Goal: Transaction & Acquisition: Purchase product/service

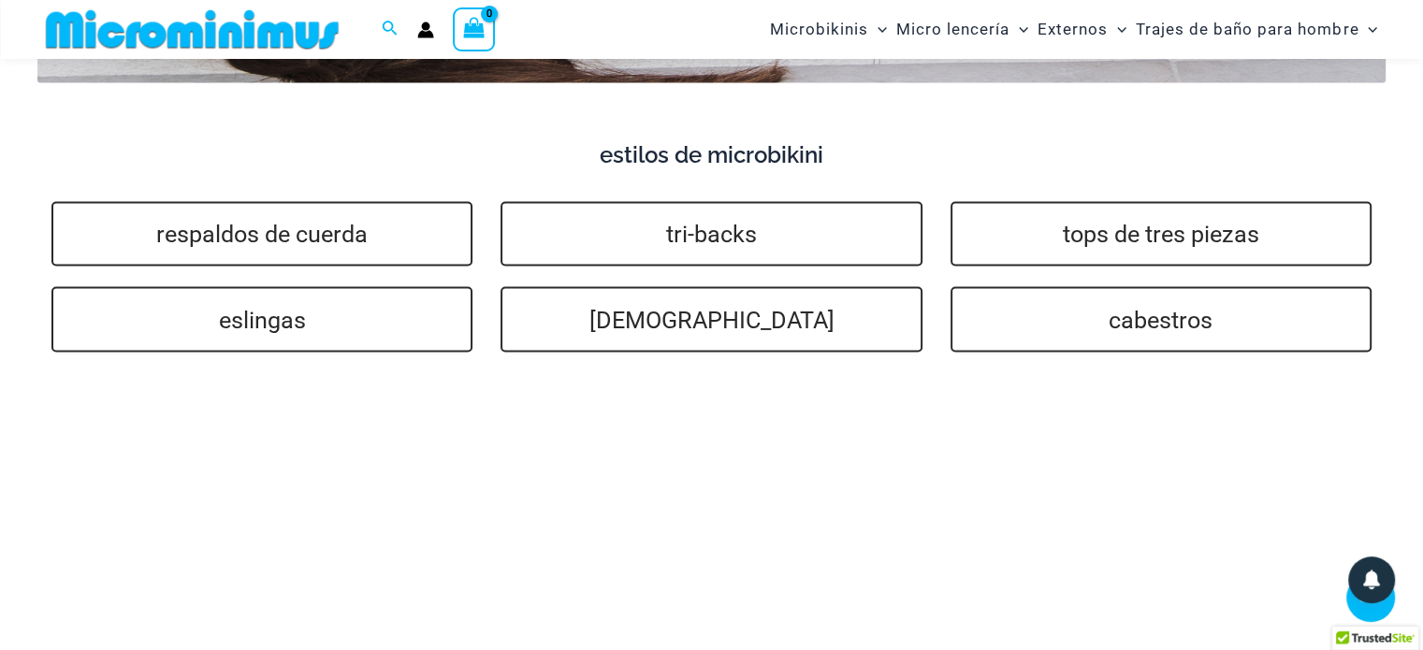
scroll to position [4103, 0]
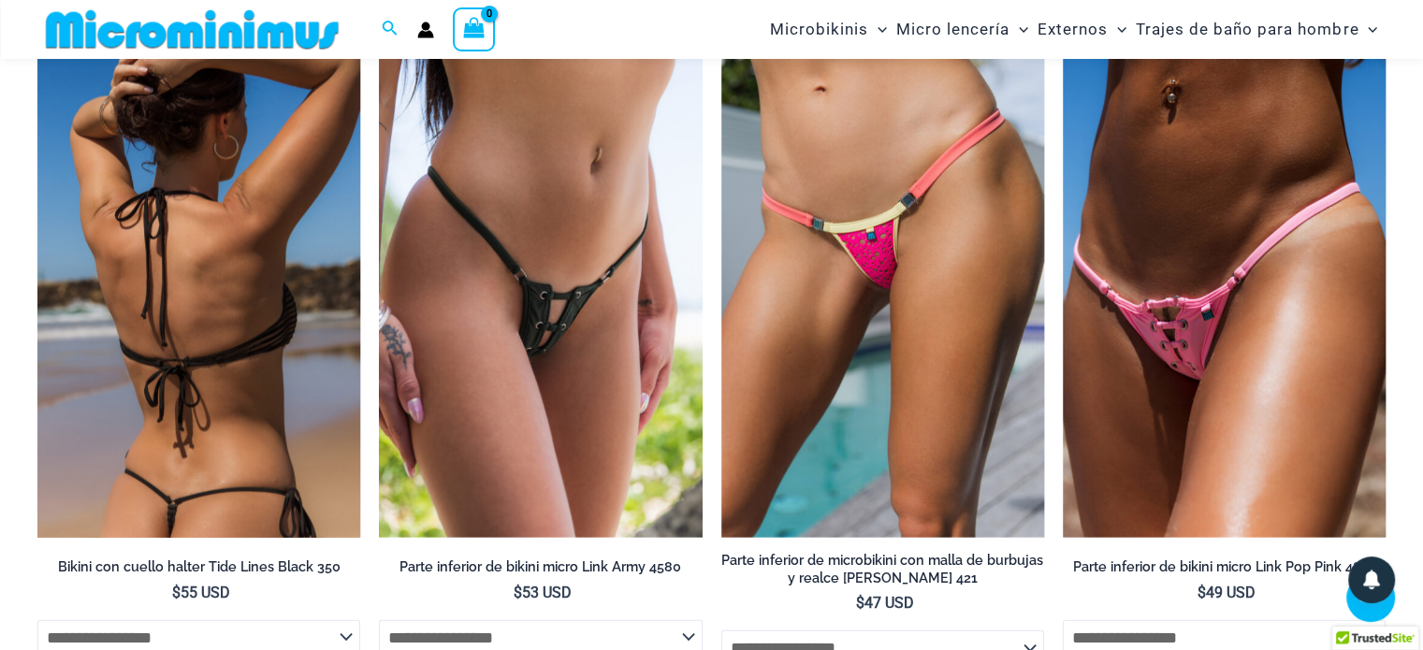
click at [266, 343] on img at bounding box center [198, 296] width 323 height 485
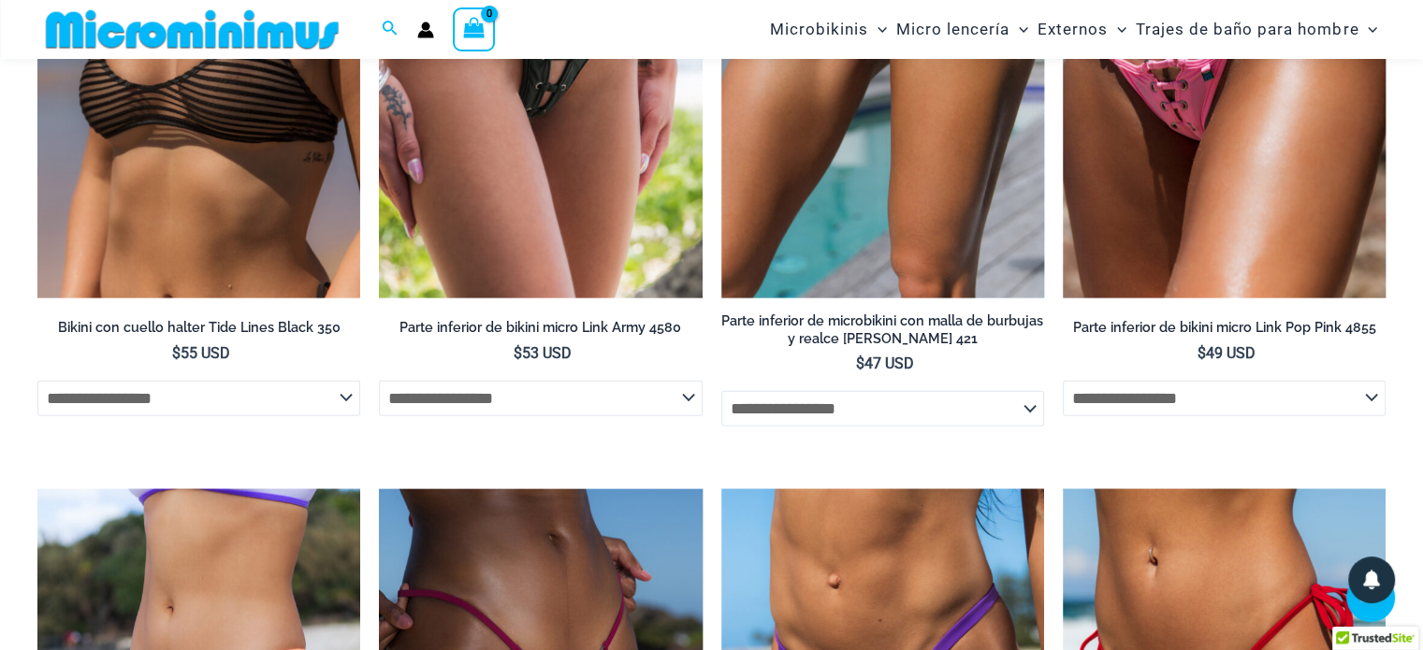
scroll to position [4365, 0]
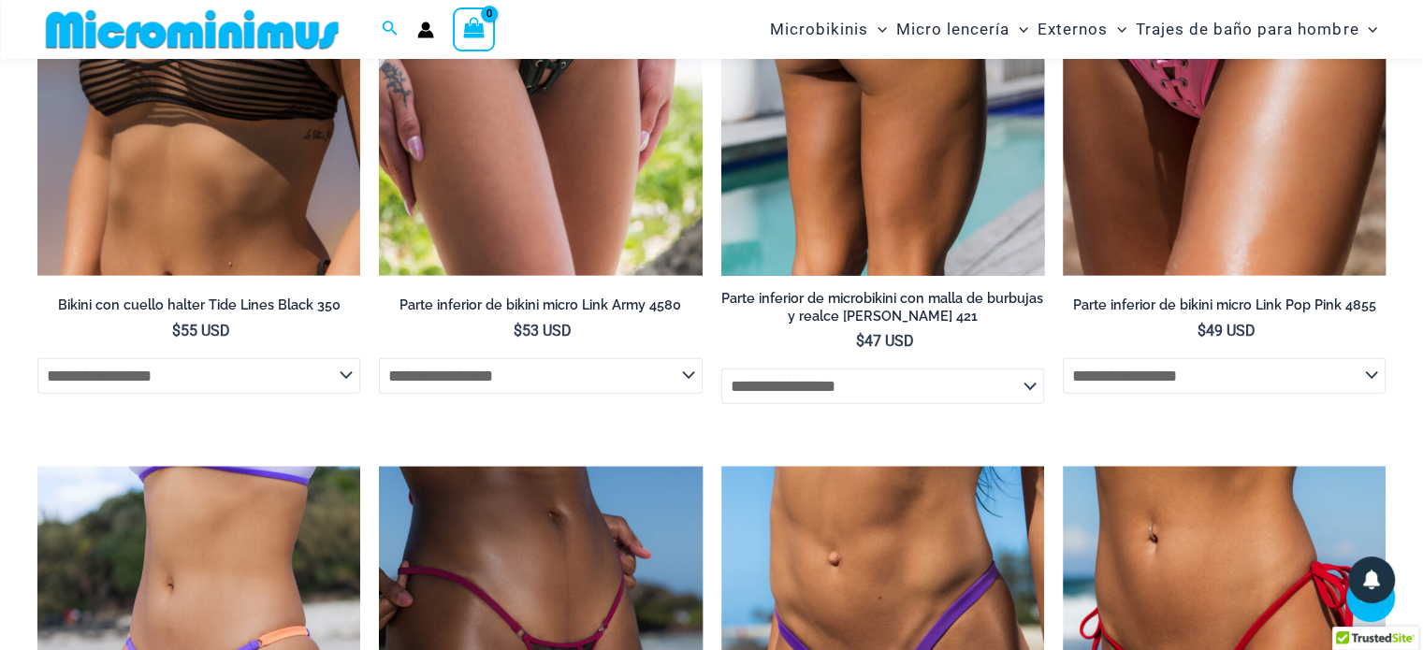
click at [1028, 369] on select "**********" at bounding box center [883, 387] width 323 height 36
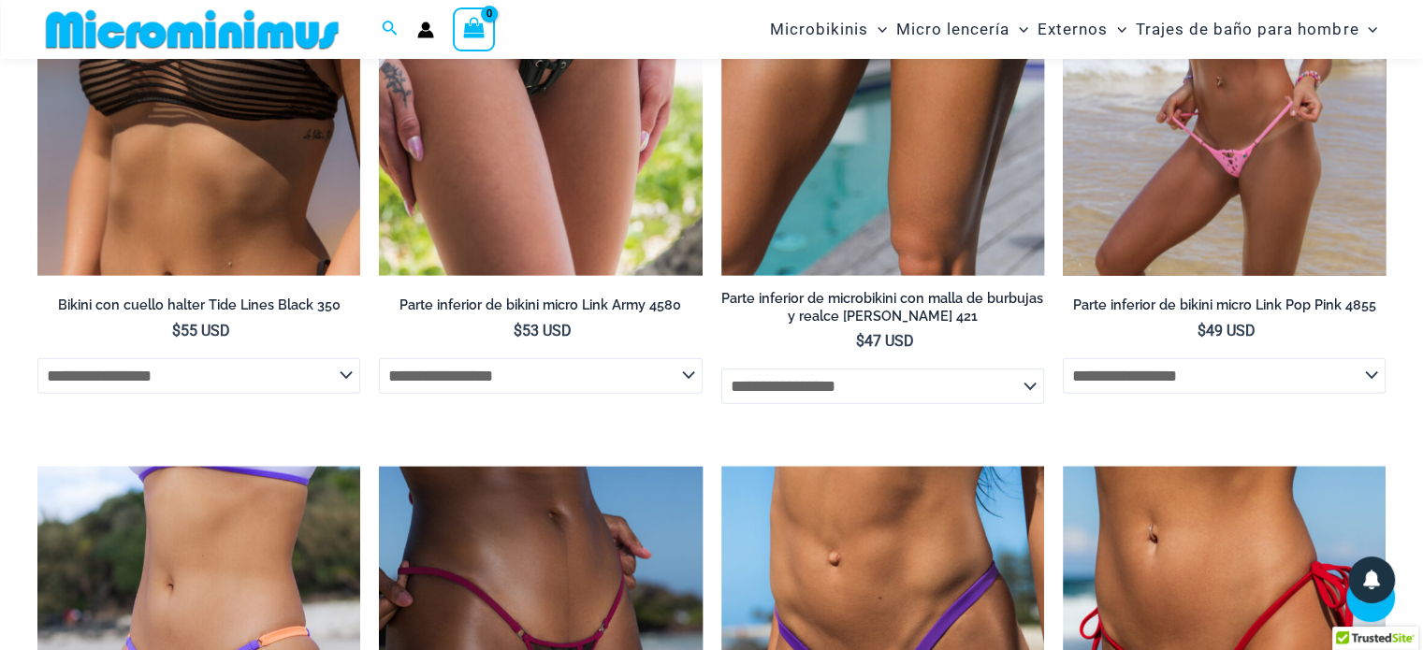
click at [1208, 393] on li "**********" at bounding box center [1224, 108] width 323 height 633
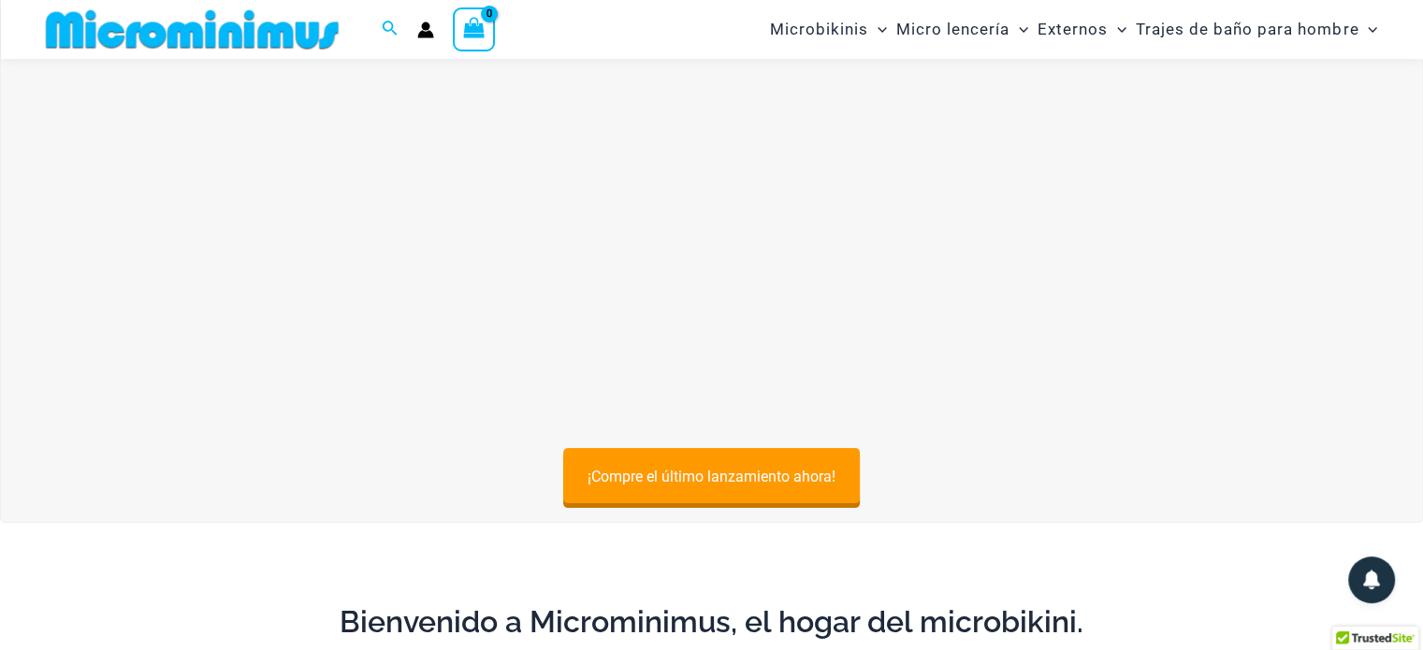
scroll to position [0, 0]
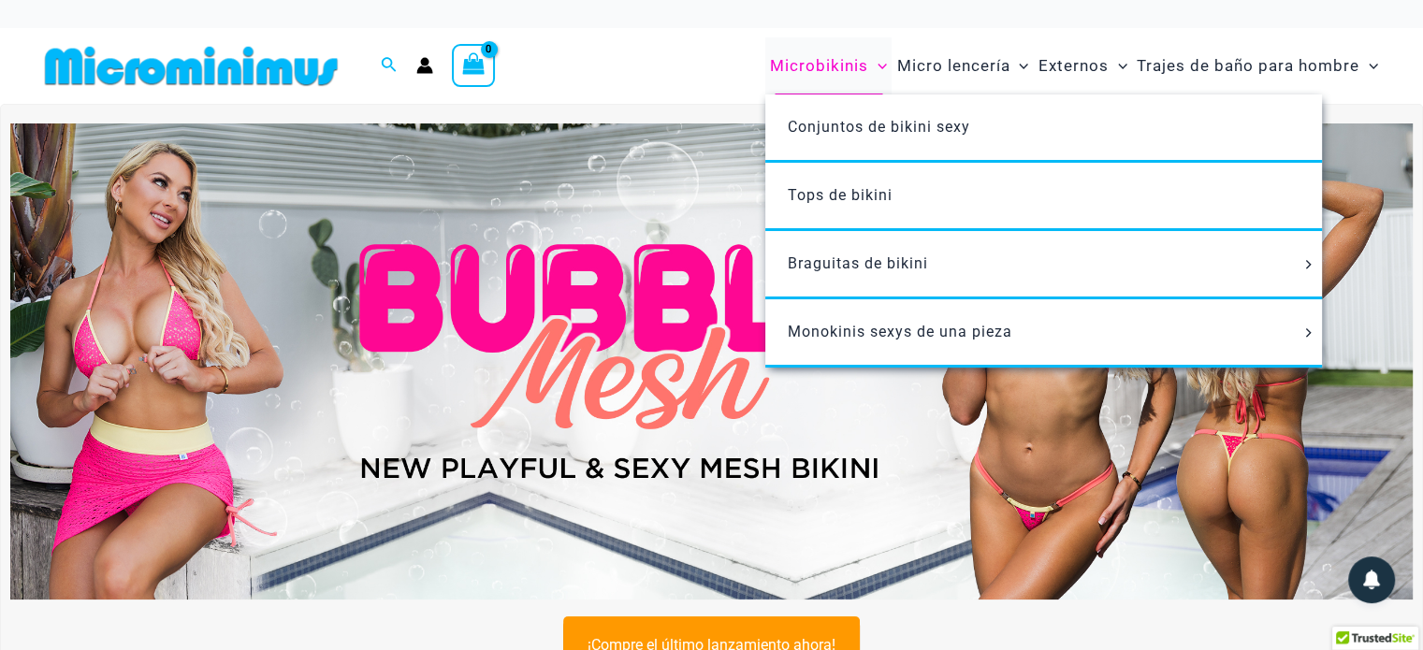
click at [825, 58] on font "Microbikinis" at bounding box center [819, 65] width 98 height 19
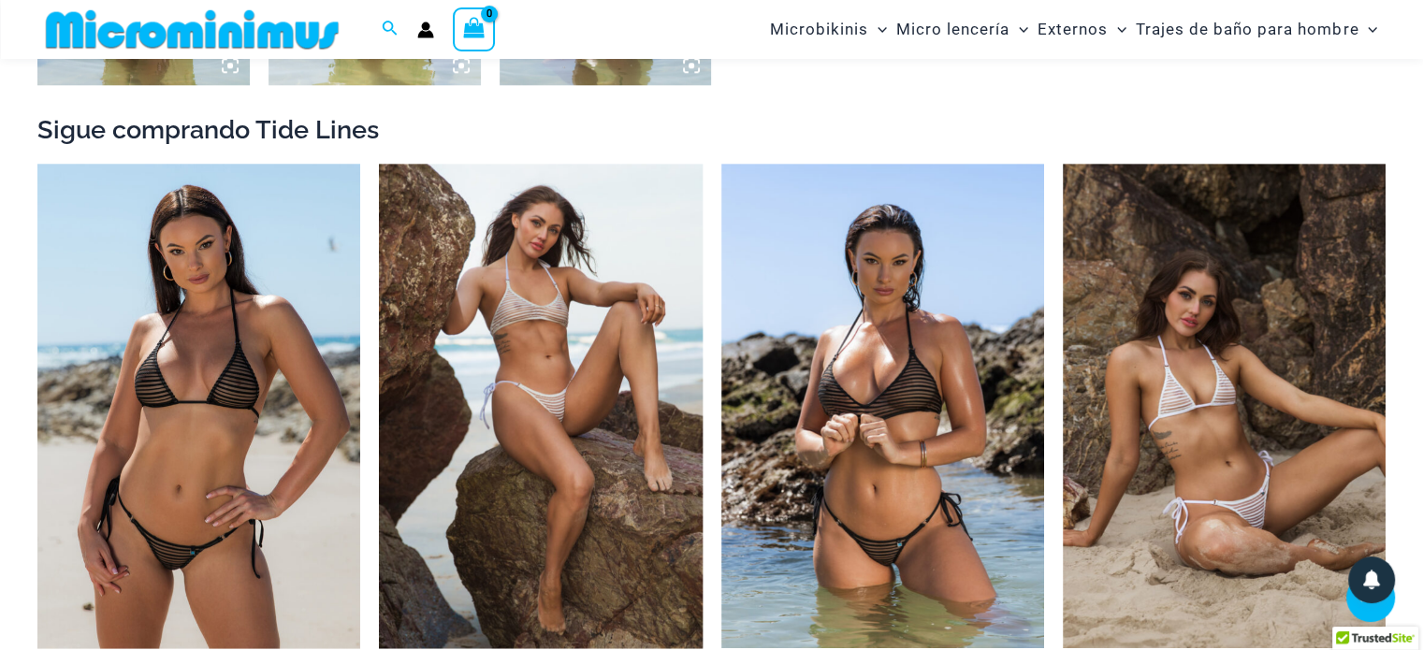
scroll to position [1778, 0]
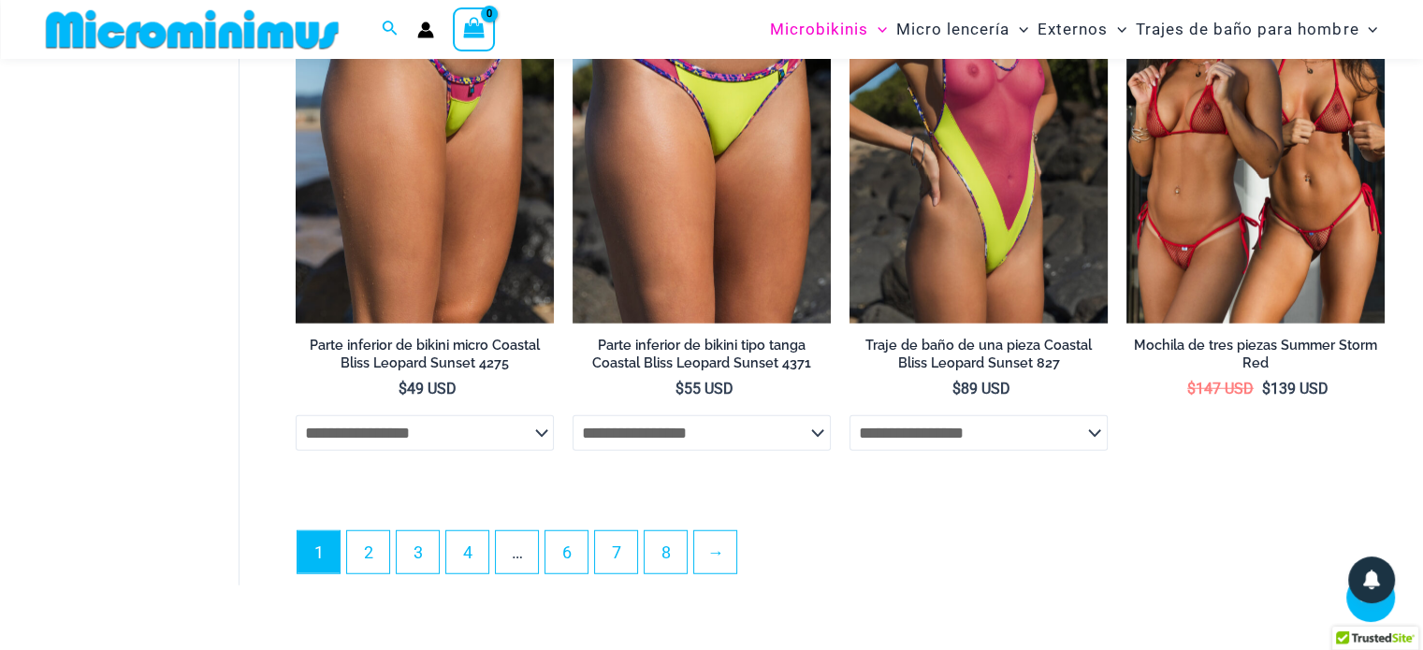
scroll to position [4848, 0]
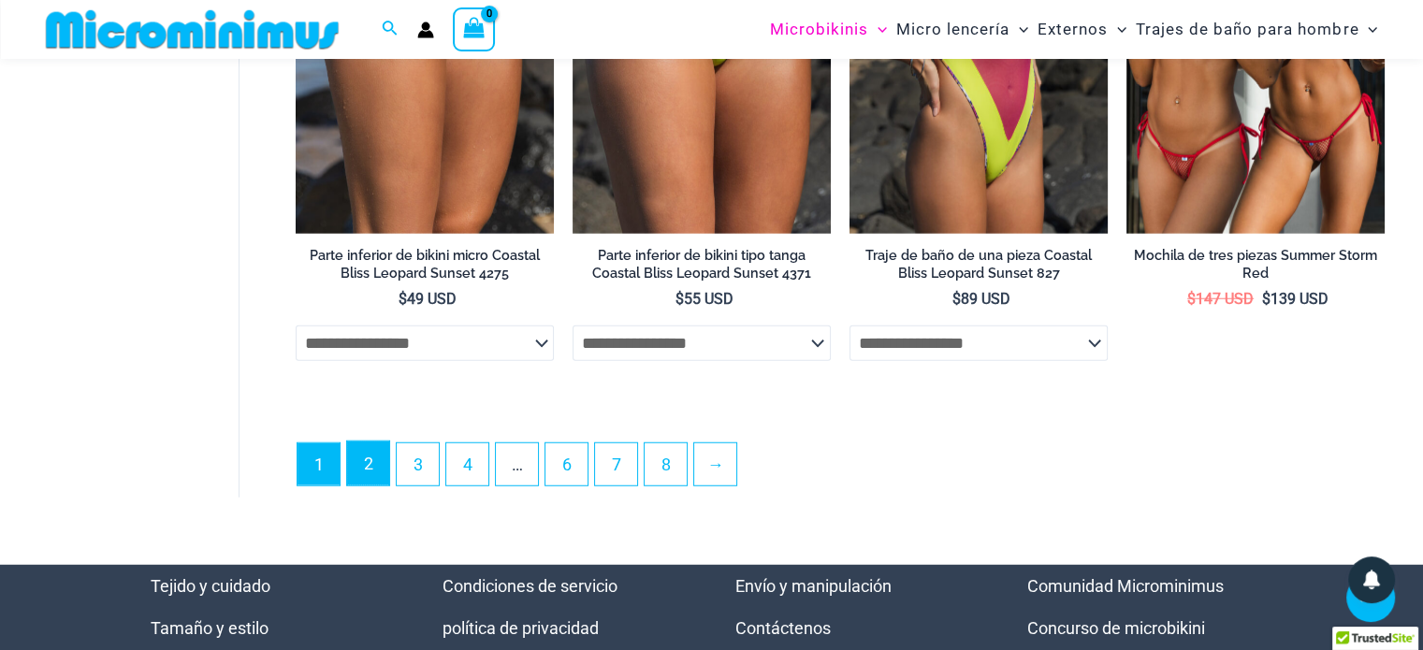
click at [359, 442] on link "2" at bounding box center [368, 464] width 42 height 44
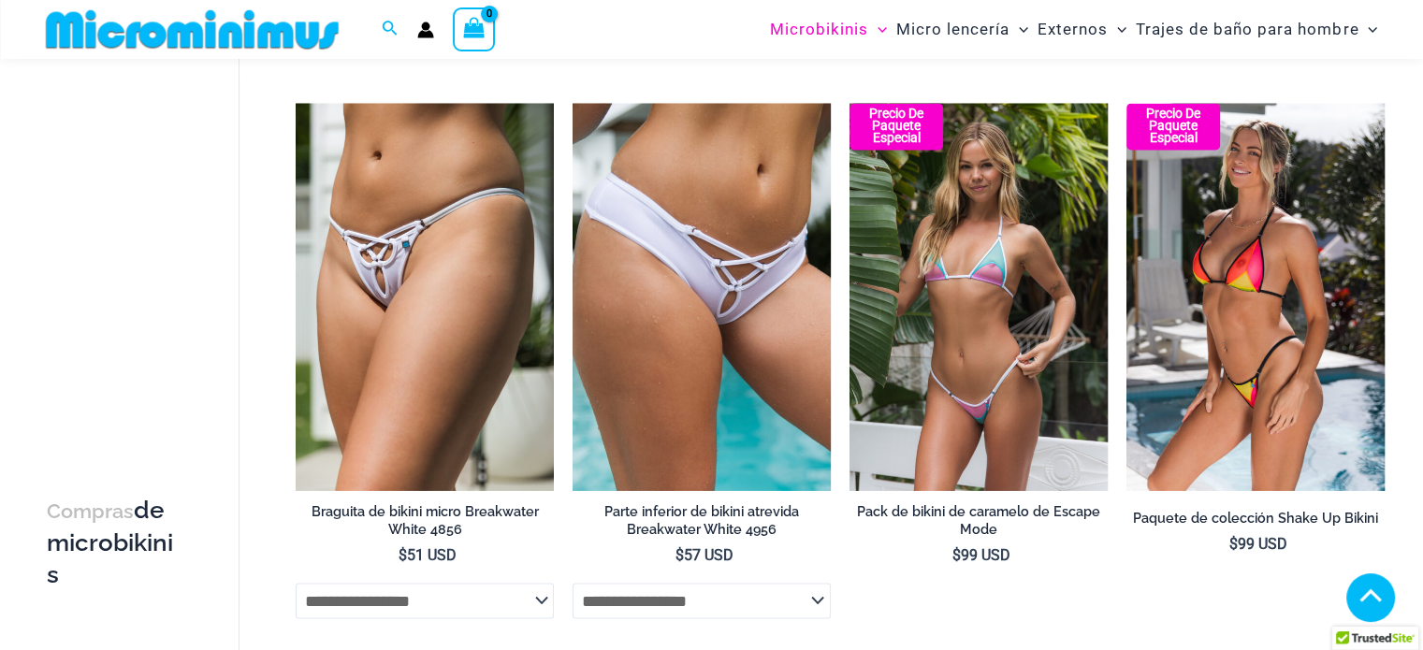
scroll to position [2992, 0]
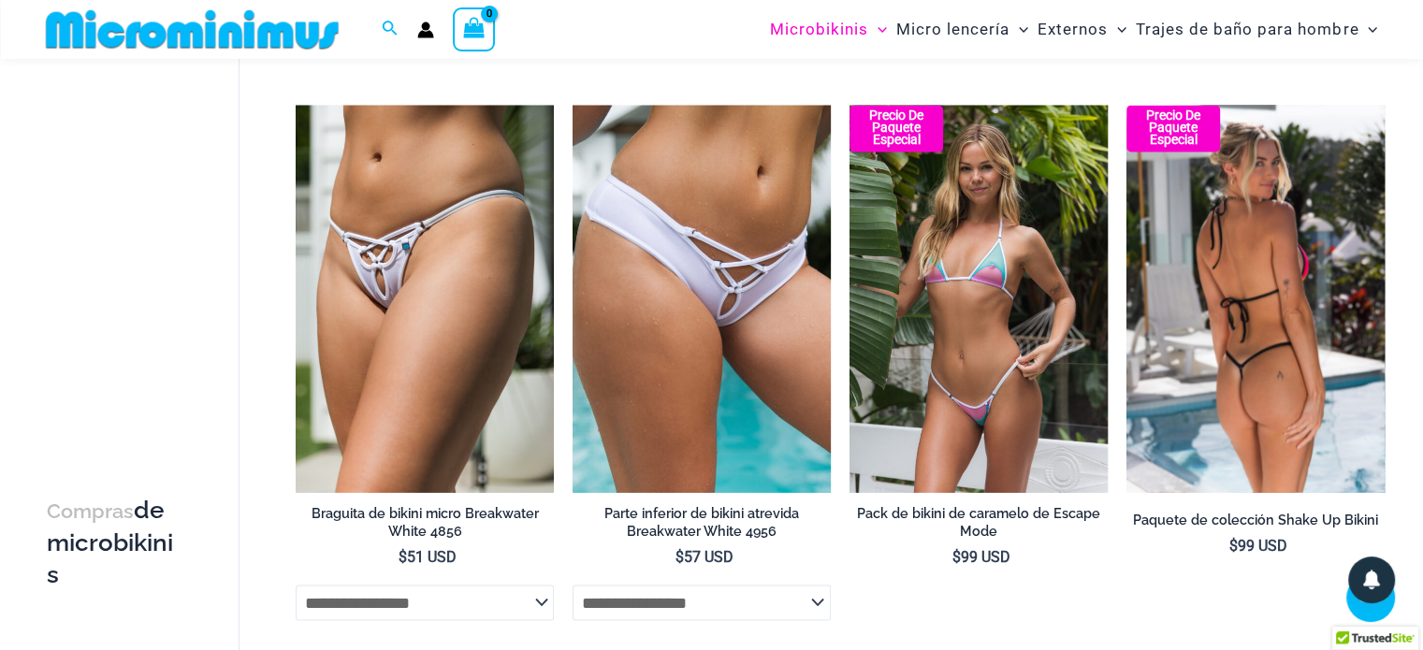
click at [1262, 284] on img at bounding box center [1256, 298] width 258 height 387
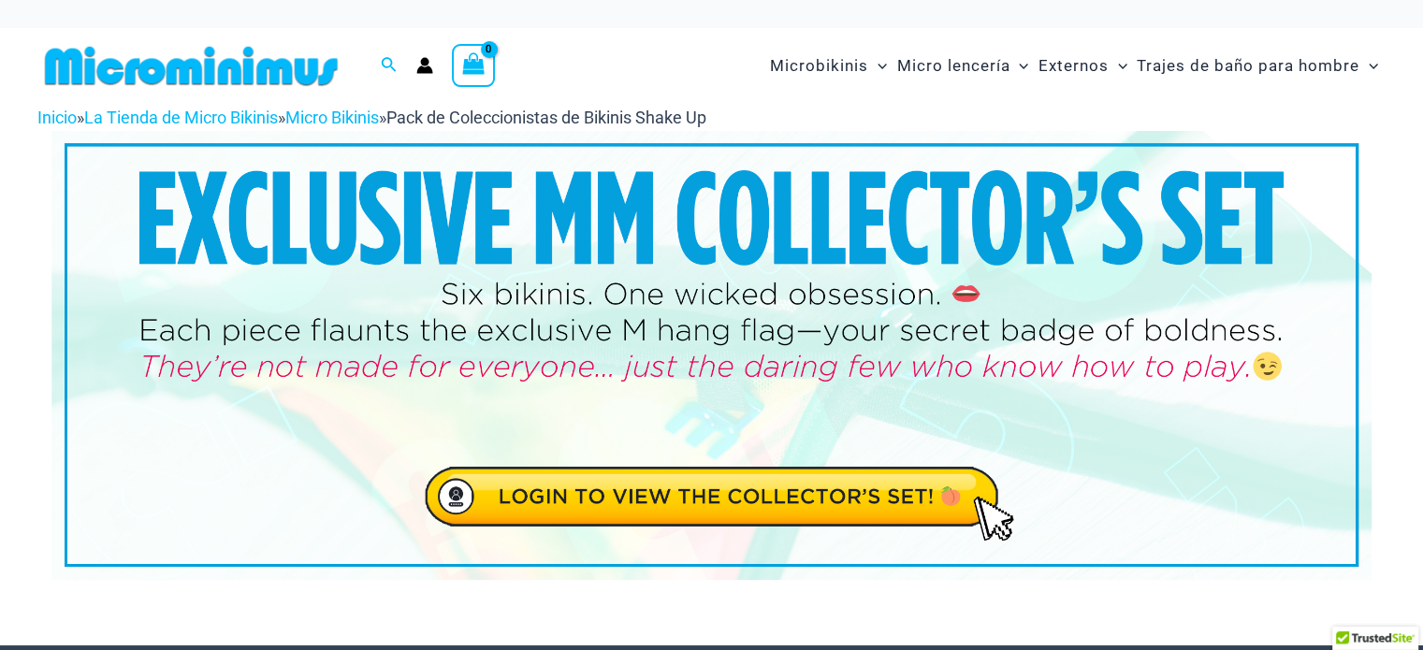
click at [891, 481] on img at bounding box center [711, 355] width 1320 height 449
